Goal: Transaction & Acquisition: Book appointment/travel/reservation

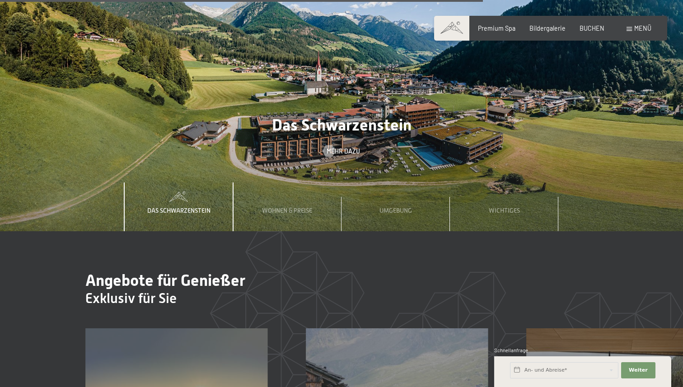
scroll to position [2713, 0]
click at [591, 25] on span "BUCHEN" at bounding box center [591, 27] width 25 height 8
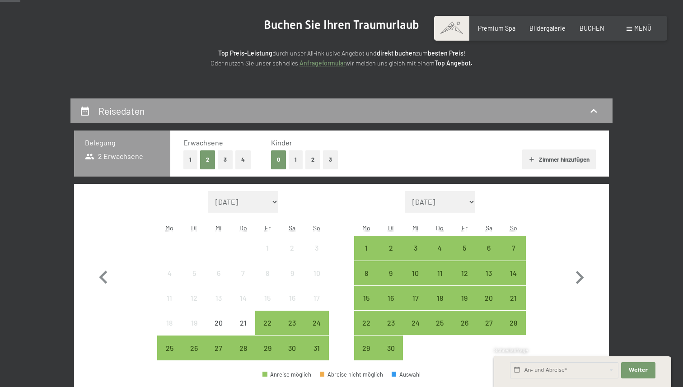
scroll to position [93, 0]
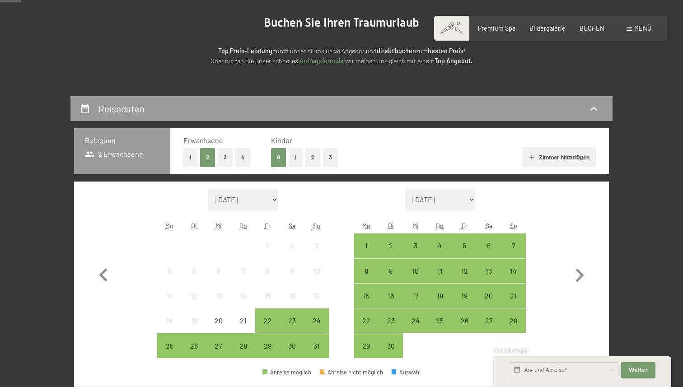
click at [239, 154] on button "4" at bounding box center [242, 157] width 15 height 19
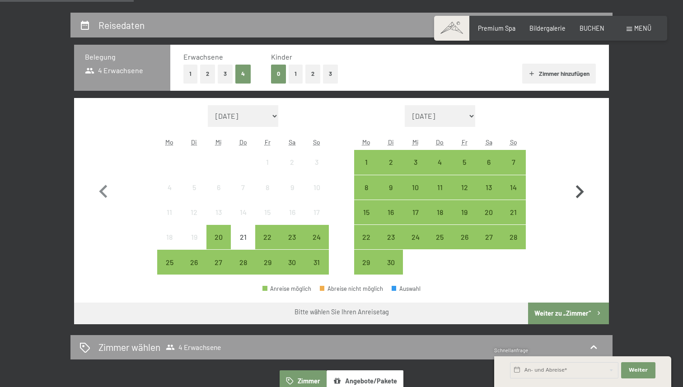
scroll to position [178, 0]
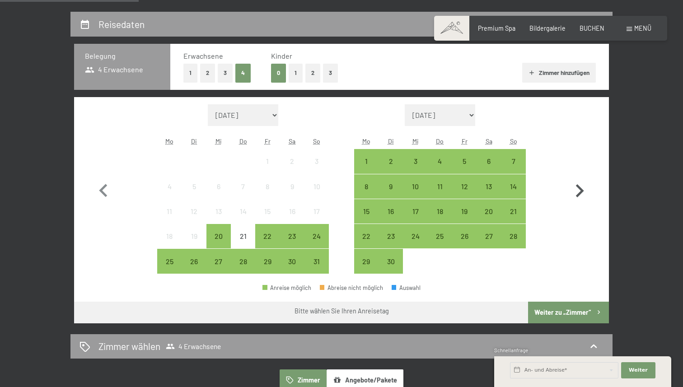
click at [582, 181] on icon "button" at bounding box center [579, 191] width 26 height 26
select select "2025-09-01"
select select "2025-10-01"
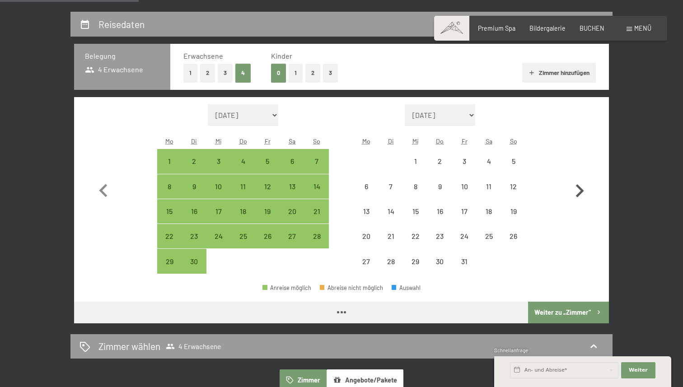
click at [582, 181] on icon "button" at bounding box center [579, 191] width 26 height 26
select select "2025-10-01"
select select "2025-11-01"
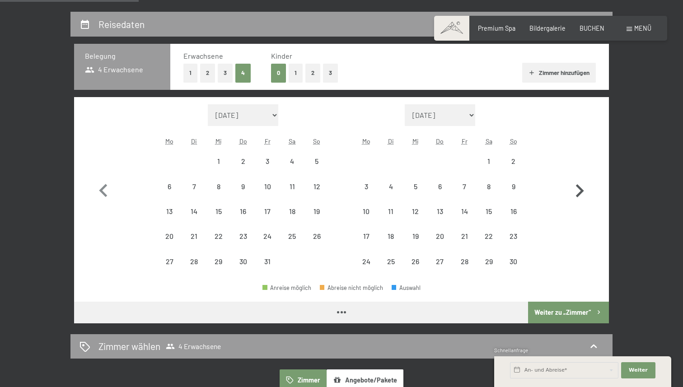
select select "2025-10-01"
select select "2025-11-01"
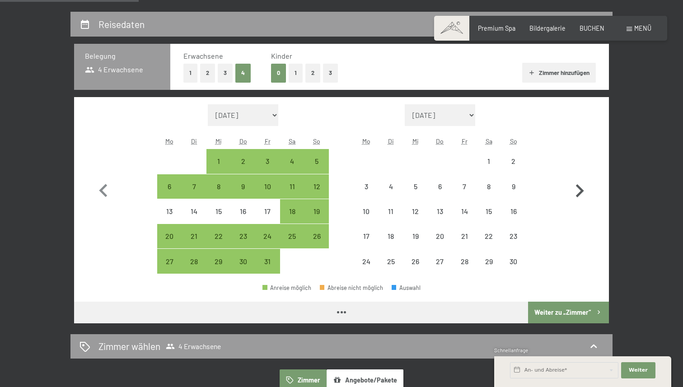
select select "2025-10-01"
select select "2025-11-01"
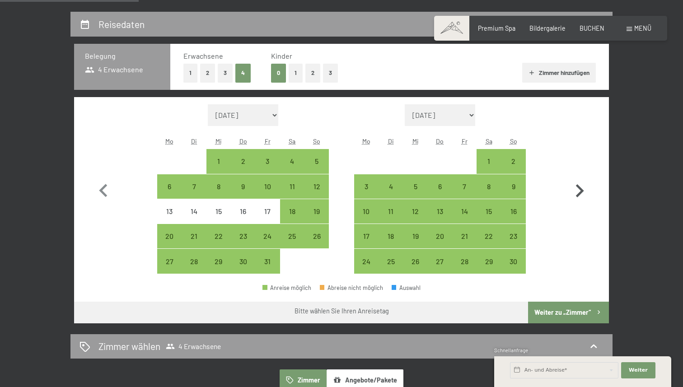
click at [583, 182] on icon "button" at bounding box center [579, 191] width 26 height 26
select select "2025-11-01"
select select "2025-12-01"
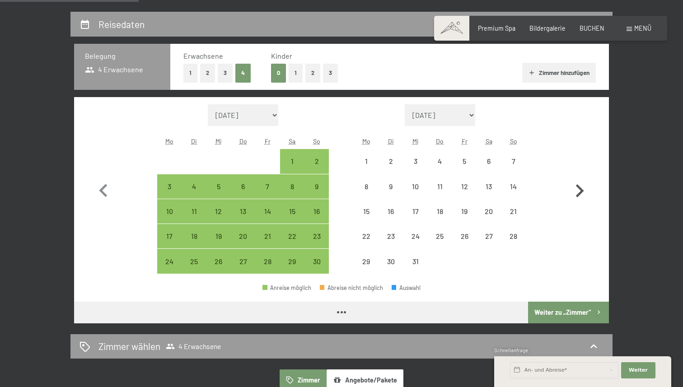
click at [583, 182] on icon "button" at bounding box center [579, 191] width 26 height 26
select select "2025-12-01"
select select "2026-01-01"
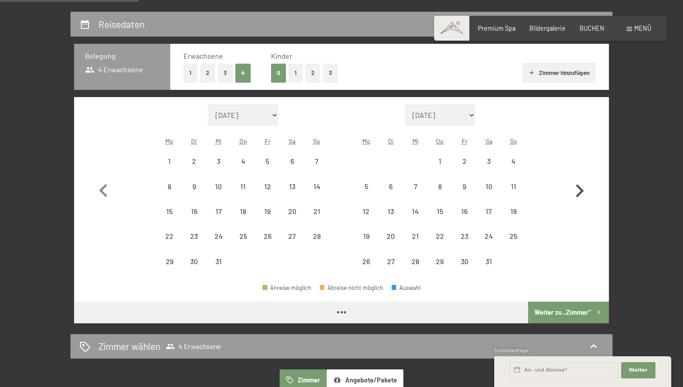
click at [583, 182] on icon "button" at bounding box center [579, 191] width 26 height 26
select select "2026-01-01"
select select "2026-02-01"
click at [583, 182] on icon "button" at bounding box center [579, 191] width 26 height 26
select select "2026-02-01"
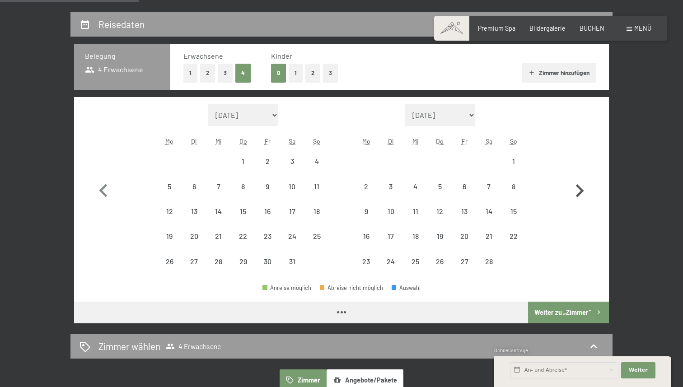
select select "2026-03-01"
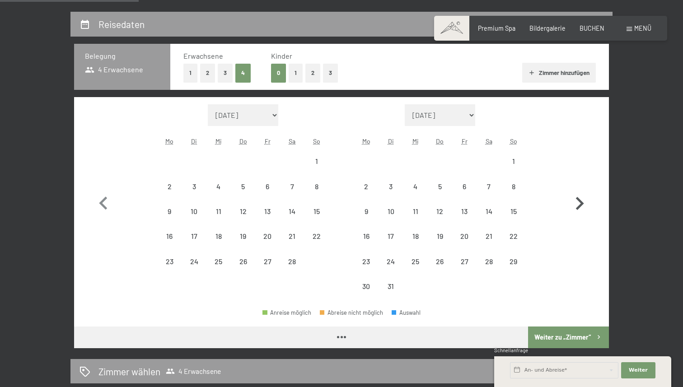
click at [583, 182] on button "button" at bounding box center [579, 201] width 26 height 195
select select "2026-03-01"
select select "2026-04-01"
select select "2026-03-01"
select select "2026-04-01"
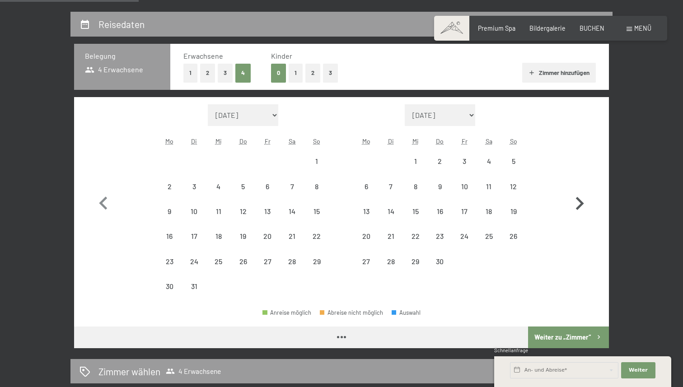
click at [583, 182] on button "button" at bounding box center [579, 201] width 26 height 195
select select "2026-04-01"
select select "2026-05-01"
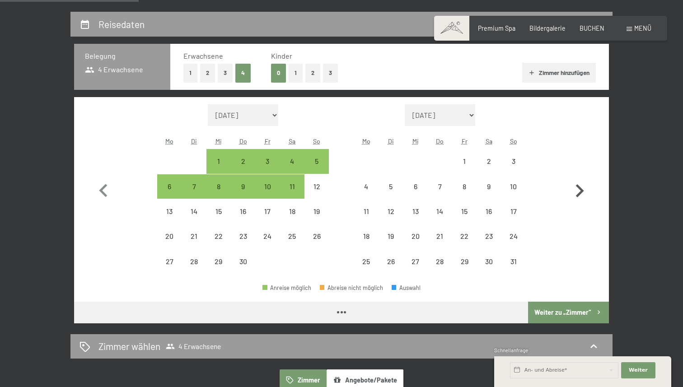
select select "2026-04-01"
select select "2026-05-01"
select select "2026-04-01"
select select "2026-05-01"
click at [583, 182] on icon "button" at bounding box center [579, 191] width 26 height 26
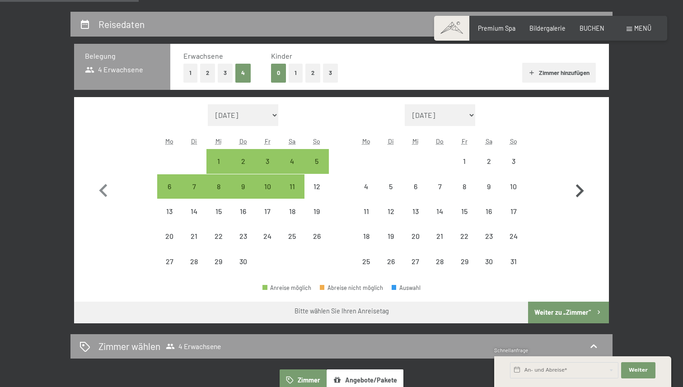
select select "2026-05-01"
select select "2026-06-01"
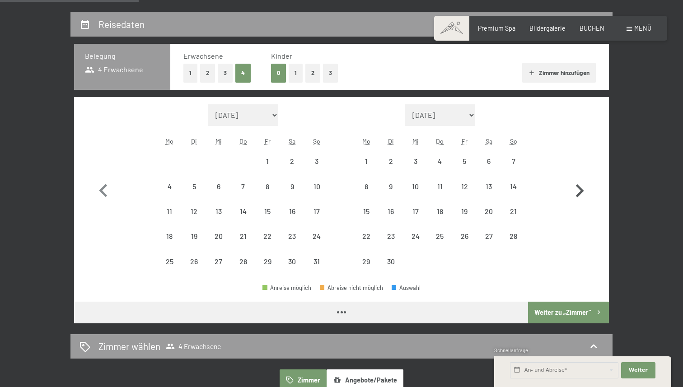
select select "2026-05-01"
select select "2026-06-01"
click at [583, 182] on icon "button" at bounding box center [579, 191] width 26 height 26
select select "2026-06-01"
select select "2026-07-01"
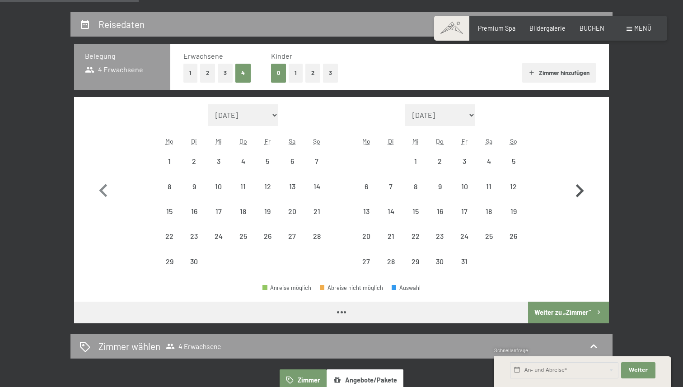
select select "2026-06-01"
select select "2026-07-01"
click at [583, 182] on icon "button" at bounding box center [579, 191] width 26 height 26
select select "2026-07-01"
select select "2026-08-01"
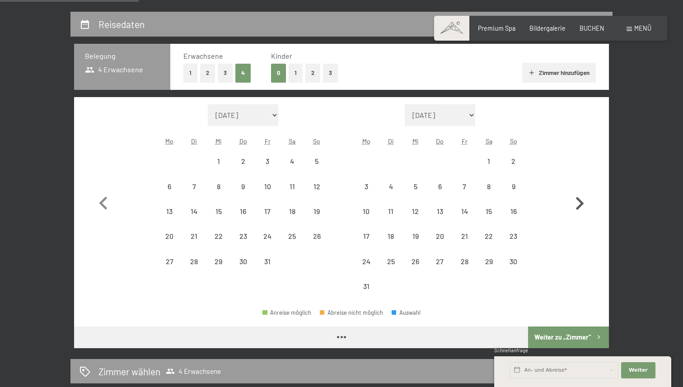
select select "2026-07-01"
select select "2026-08-01"
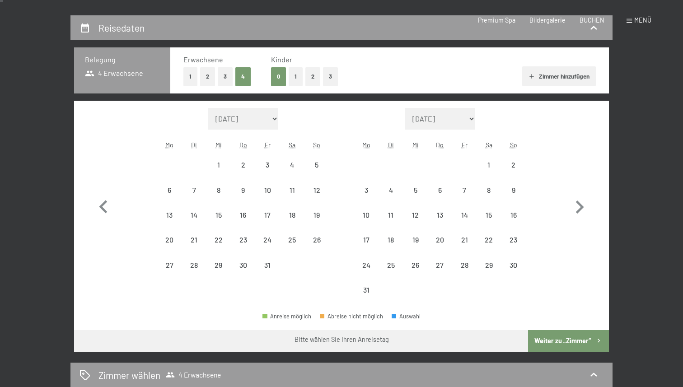
scroll to position [0, 0]
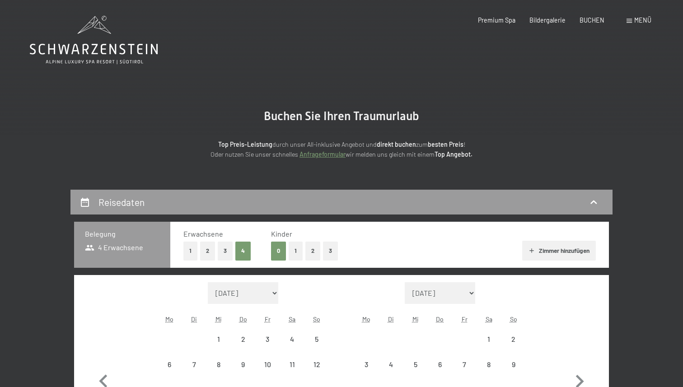
click at [122, 56] on icon at bounding box center [94, 40] width 128 height 48
click at [88, 39] on icon at bounding box center [94, 40] width 128 height 48
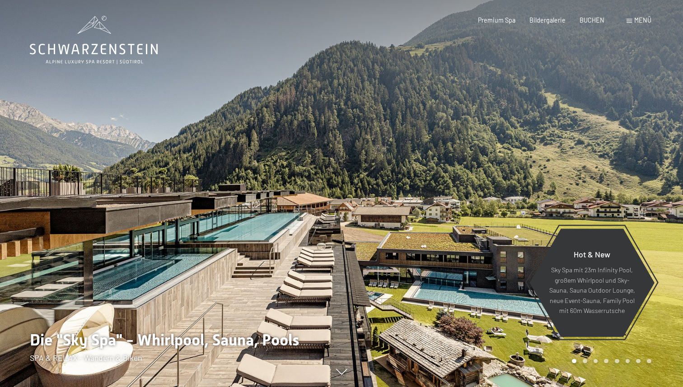
click at [217, 211] on div at bounding box center [170, 193] width 341 height 387
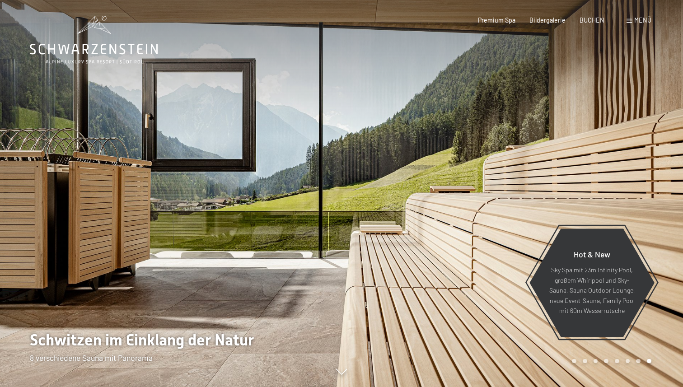
click at [395, 228] on div at bounding box center [511, 193] width 341 height 387
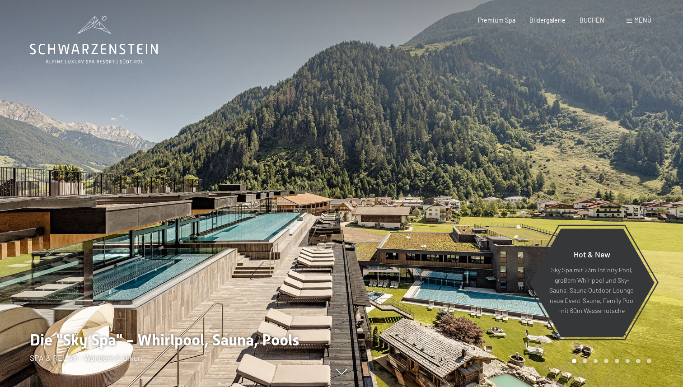
click at [395, 228] on div at bounding box center [511, 193] width 341 height 387
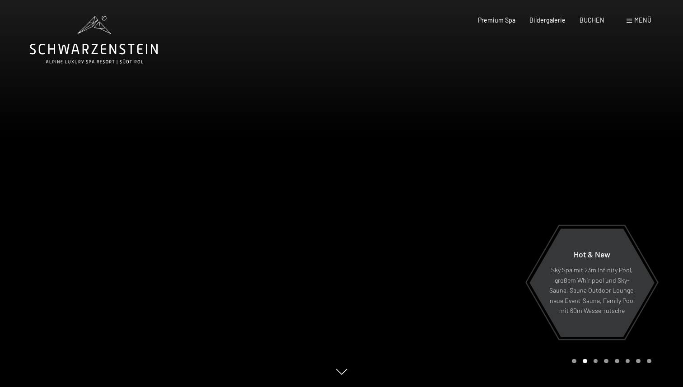
click at [395, 228] on div at bounding box center [511, 193] width 341 height 387
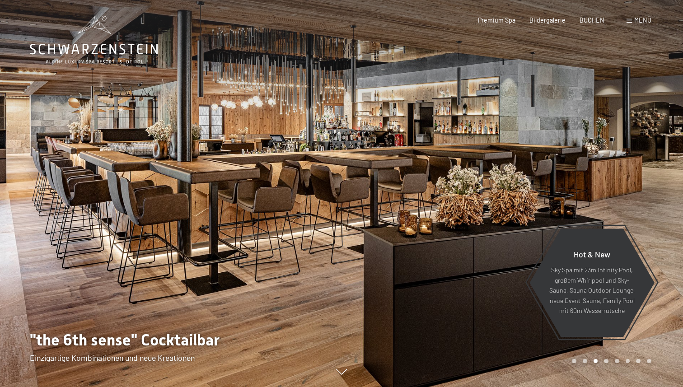
click at [395, 228] on div at bounding box center [511, 193] width 341 height 387
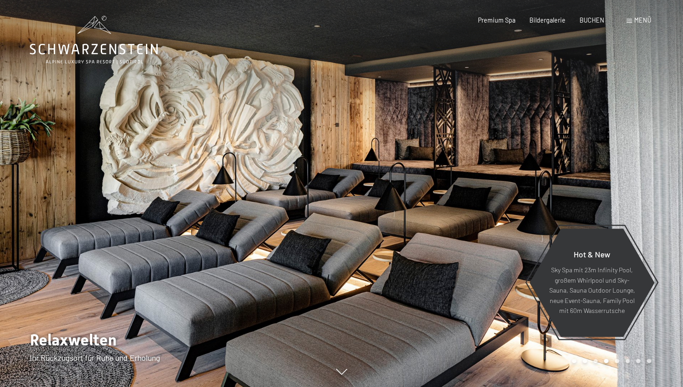
click at [395, 228] on div at bounding box center [511, 193] width 341 height 387
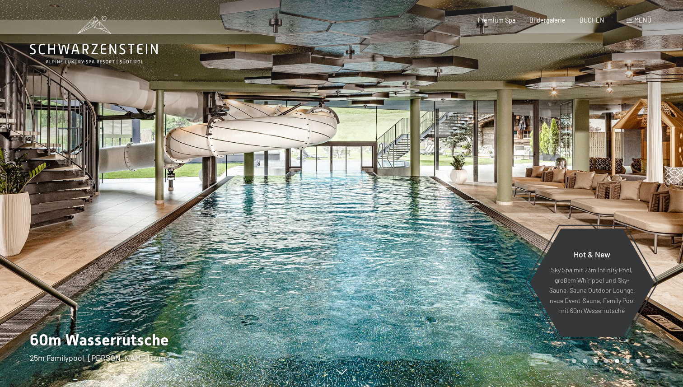
click at [395, 228] on div at bounding box center [511, 193] width 341 height 387
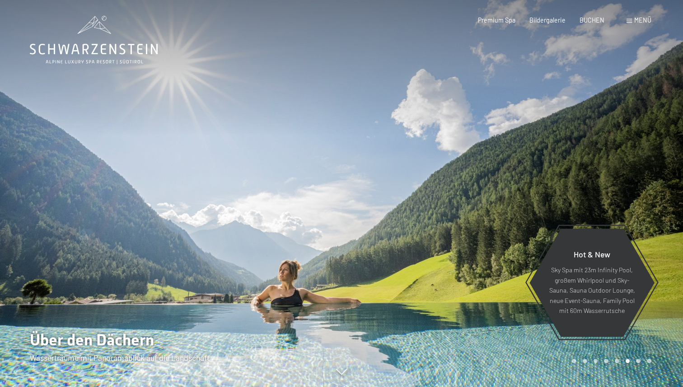
click at [395, 228] on div at bounding box center [511, 193] width 341 height 387
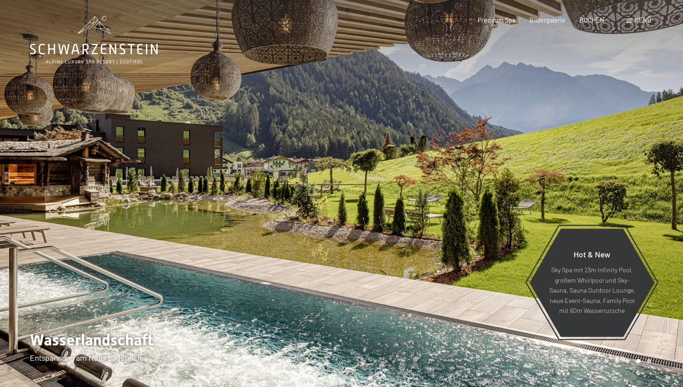
click at [395, 228] on div at bounding box center [511, 193] width 341 height 387
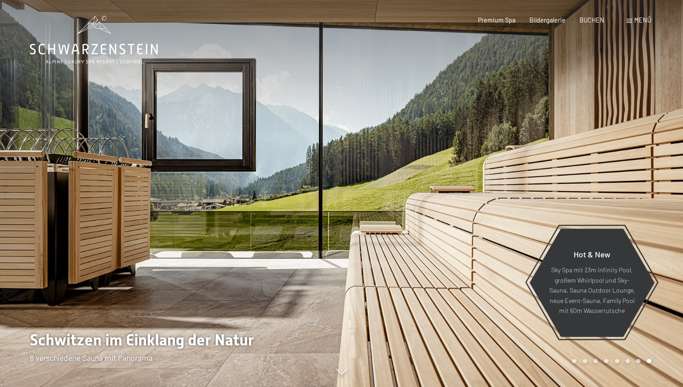
click at [395, 228] on div at bounding box center [511, 193] width 341 height 387
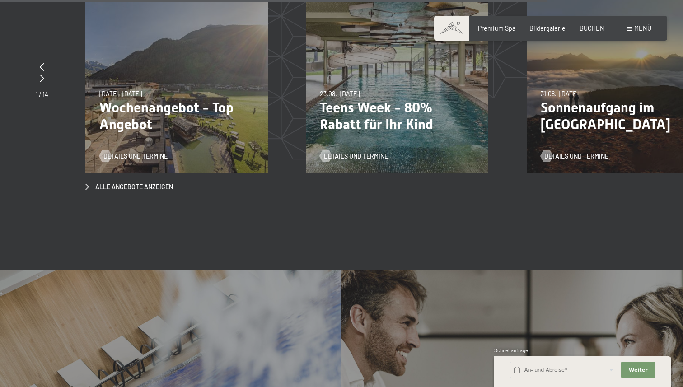
scroll to position [3051, 0]
